Goal: Task Accomplishment & Management: Use online tool/utility

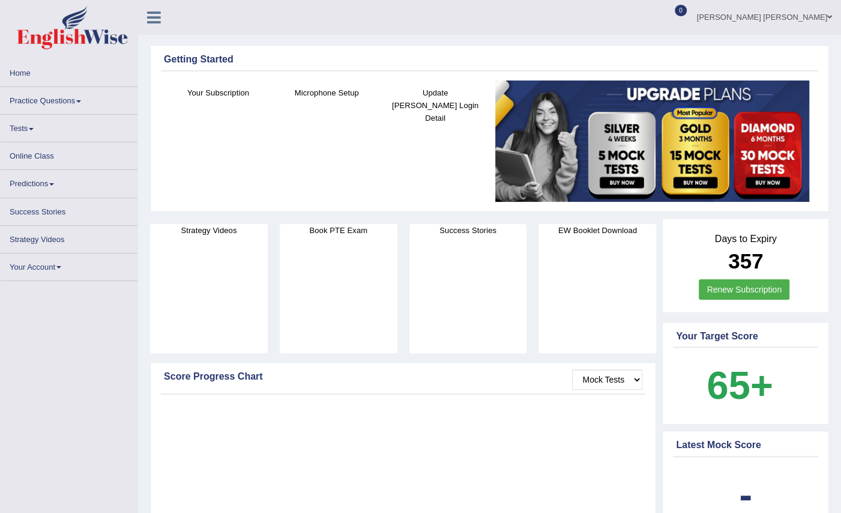
click at [28, 71] on link "Home" at bounding box center [69, 70] width 137 height 23
click at [54, 77] on link "Home" at bounding box center [69, 70] width 137 height 23
click at [20, 74] on link "Home" at bounding box center [69, 70] width 137 height 23
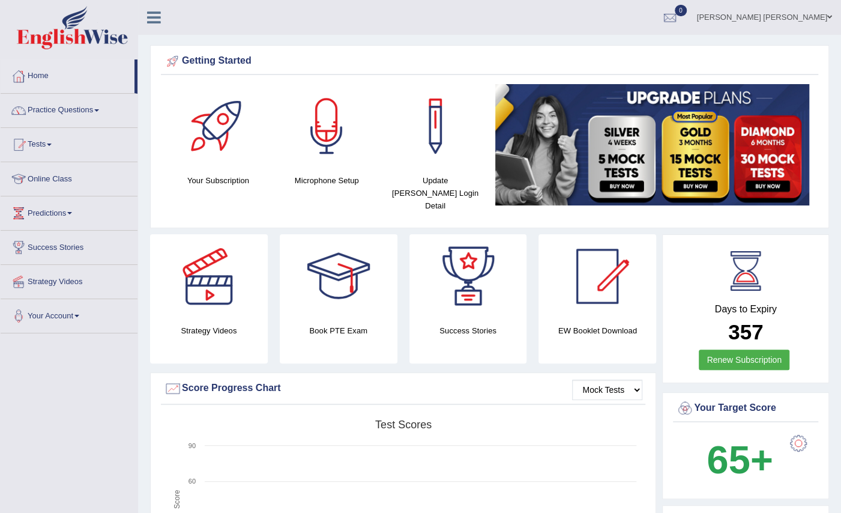
click at [58, 175] on link "Online Class" at bounding box center [69, 177] width 137 height 30
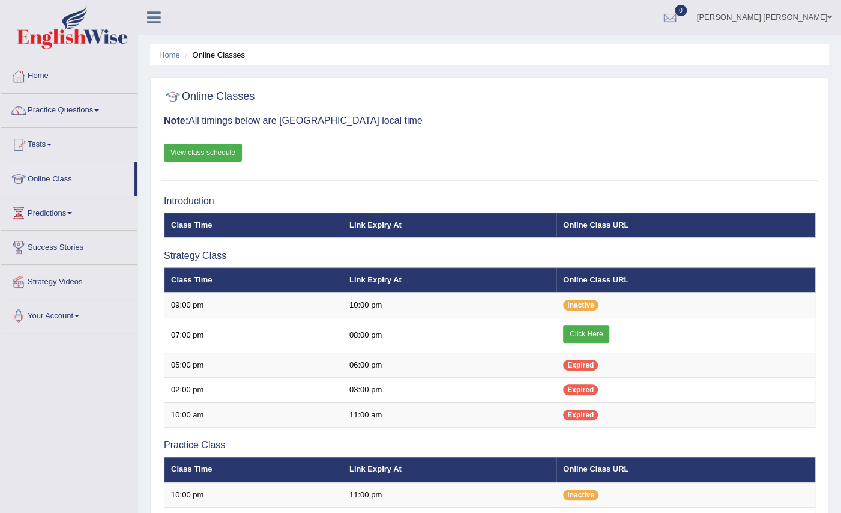
scroll to position [64, 0]
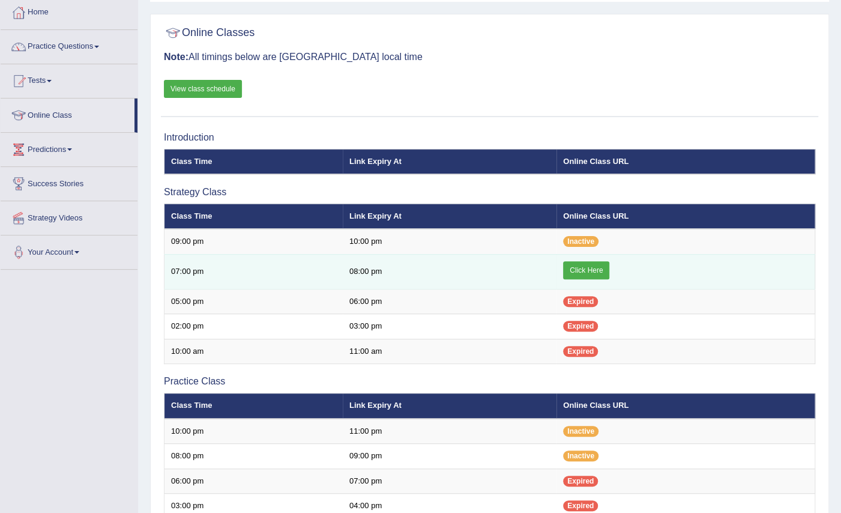
click at [593, 271] on link "Click Here" at bounding box center [586, 270] width 46 height 18
